Goal: Task Accomplishment & Management: Use online tool/utility

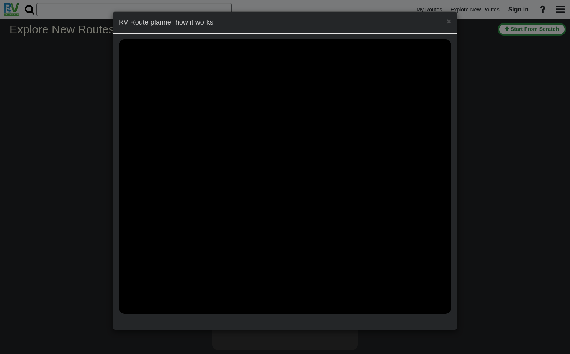
click at [519, 131] on div "× RV Route planner how it works" at bounding box center [285, 177] width 570 height 354
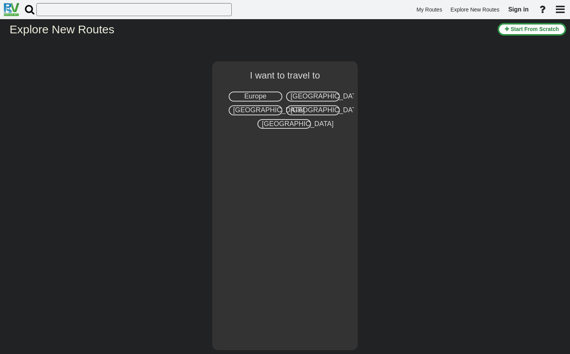
click at [303, 95] on span "[GEOGRAPHIC_DATA]" at bounding box center [327, 96] width 72 height 8
select select "number:2"
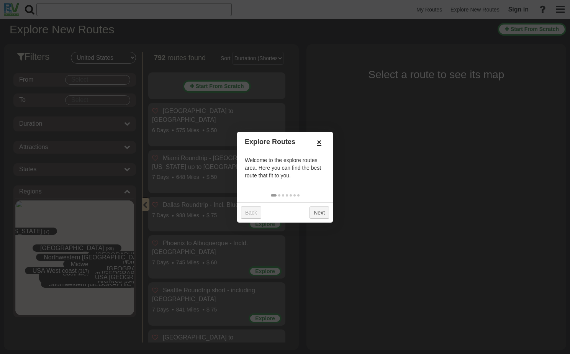
click at [319, 144] on link "×" at bounding box center [319, 142] width 12 height 13
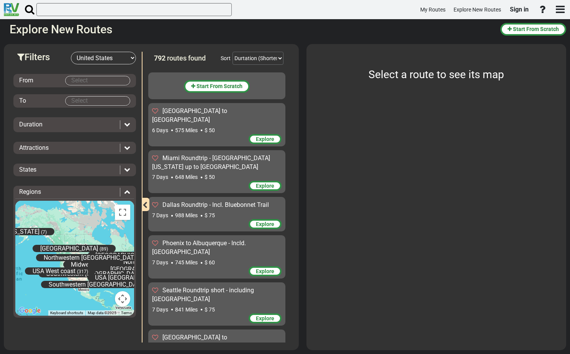
click at [94, 78] on body "My Routes Explore New Routes Sign in ×" at bounding box center [285, 177] width 570 height 354
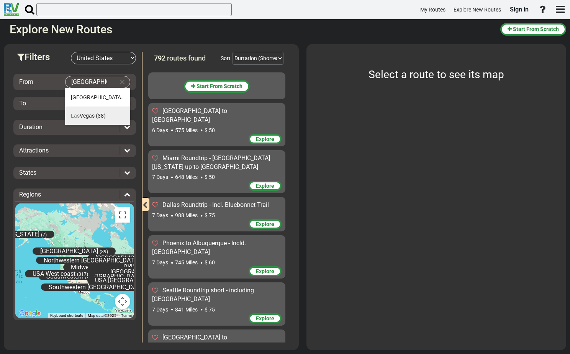
type input "[GEOGRAPHIC_DATA]"
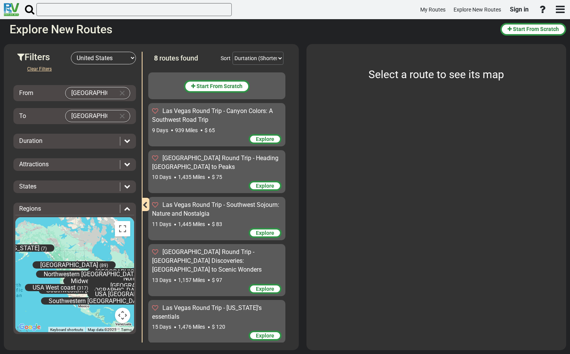
type input "[GEOGRAPHIC_DATA]"
click at [129, 140] on icon at bounding box center [127, 141] width 6 height 6
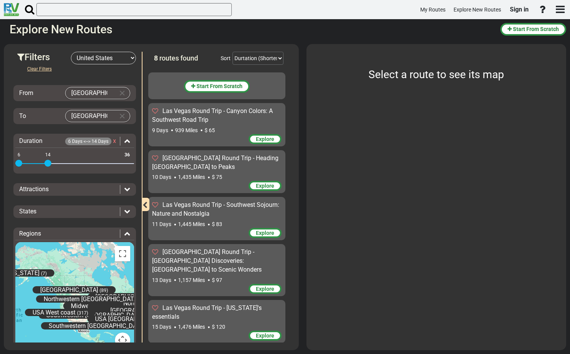
drag, startPoint x: 127, startPoint y: 162, endPoint x: 47, endPoint y: 165, distance: 80.5
click at [47, 165] on span at bounding box center [47, 163] width 7 height 7
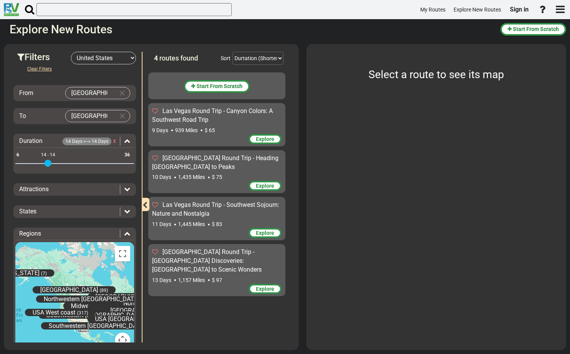
drag, startPoint x: 20, startPoint y: 161, endPoint x: 48, endPoint y: 162, distance: 28.0
click at [48, 162] on span at bounding box center [47, 163] width 7 height 7
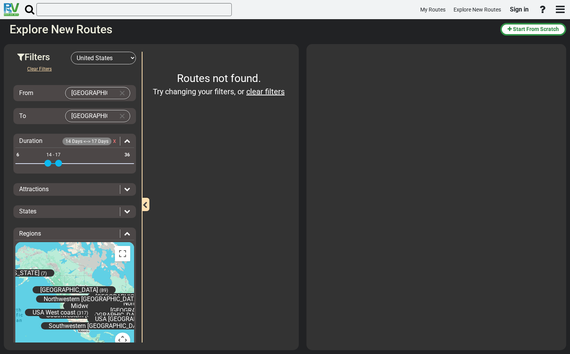
drag, startPoint x: 50, startPoint y: 163, endPoint x: 59, endPoint y: 162, distance: 8.4
click at [59, 163] on div "6 36 14 17 14 - 17" at bounding box center [74, 164] width 119 height 2
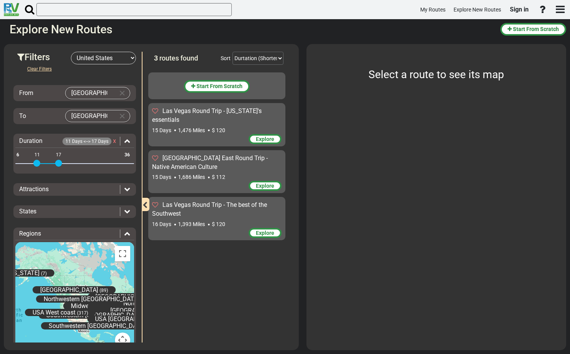
drag, startPoint x: 47, startPoint y: 165, endPoint x: 38, endPoint y: 166, distance: 8.6
click at [38, 166] on span at bounding box center [36, 163] width 7 height 7
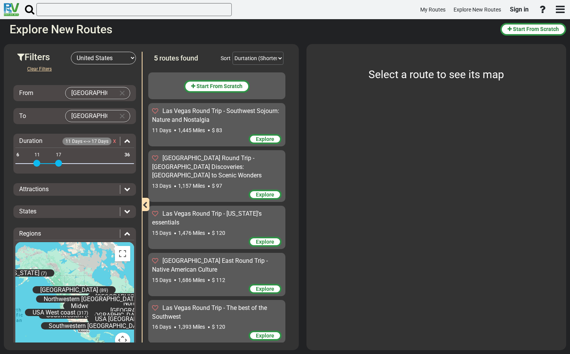
click at [229, 210] on span "Las Vegas Round Trip - [US_STATE]'s essentials" at bounding box center [207, 218] width 110 height 16
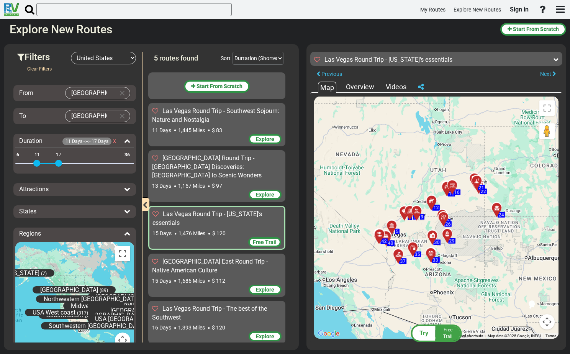
click at [497, 207] on div at bounding box center [499, 211] width 13 height 12
click at [475, 182] on div at bounding box center [479, 184] width 13 height 12
click at [269, 239] on span "Free Trail" at bounding box center [265, 242] width 24 height 6
